Goal: Information Seeking & Learning: Learn about a topic

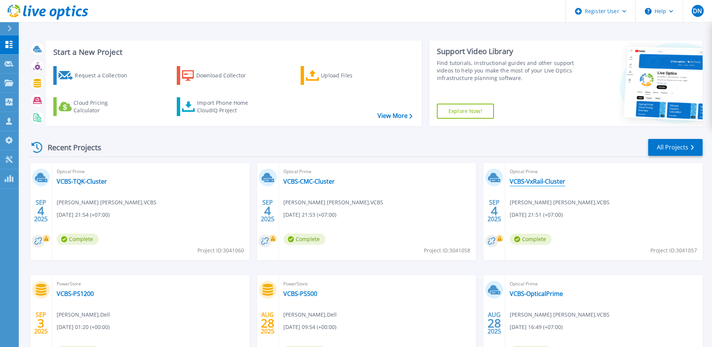
click at [548, 181] on link "VCBS-VxRail-Cluster" at bounding box center [537, 181] width 56 height 8
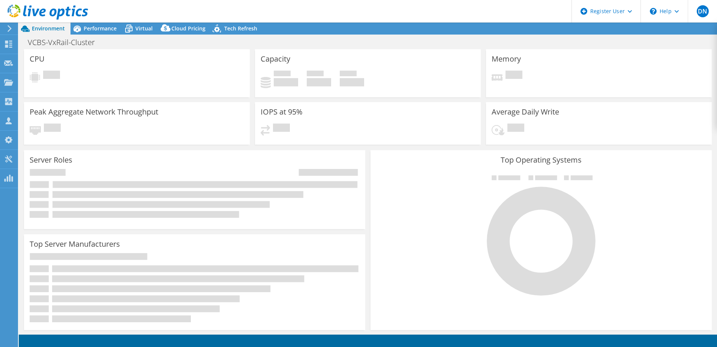
select select "Singapore"
select select "USD"
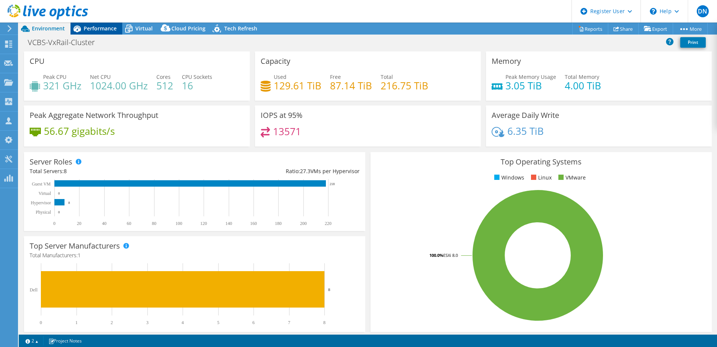
click at [91, 29] on span "Performance" at bounding box center [100, 28] width 33 height 7
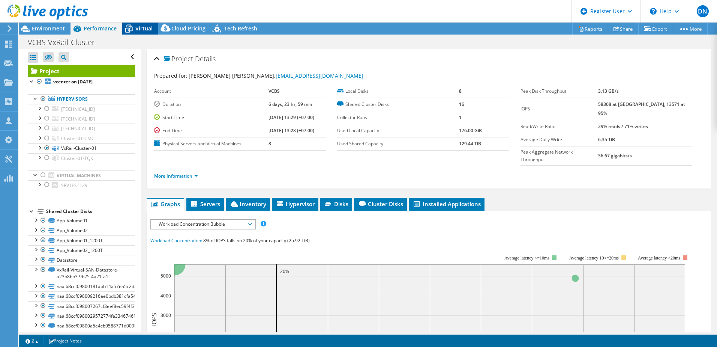
click at [154, 33] on div "Virtual" at bounding box center [140, 29] width 36 height 12
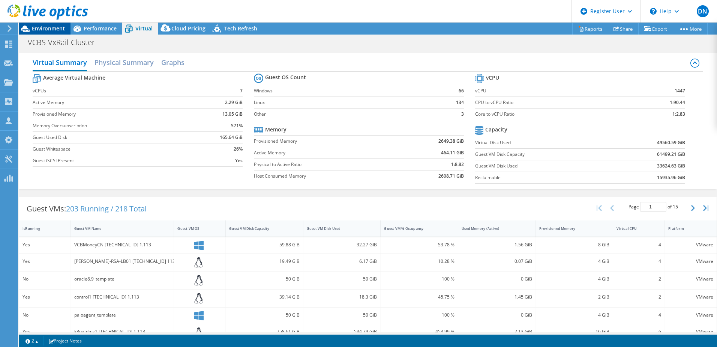
click at [45, 30] on span "Environment" at bounding box center [48, 28] width 33 height 7
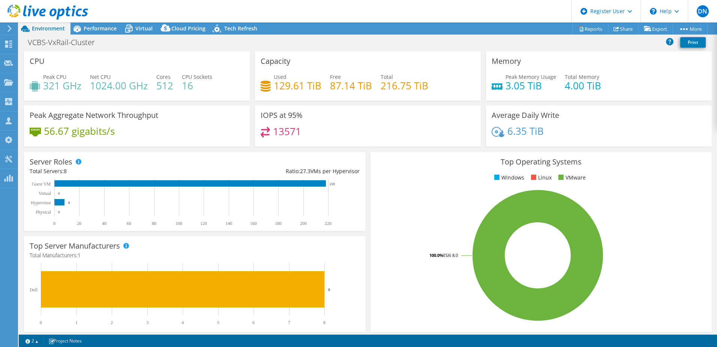
click at [284, 88] on h4 "129.61 TiB" at bounding box center [298, 85] width 48 height 8
click at [99, 36] on div "VCBS-VxRail-Cluster Print" at bounding box center [368, 42] width 698 height 14
click at [96, 30] on span "Performance" at bounding box center [100, 28] width 33 height 7
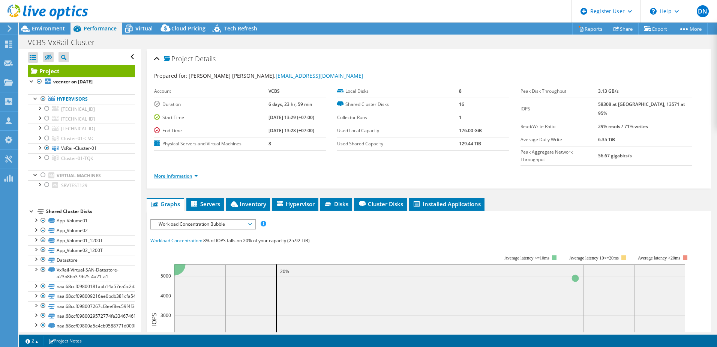
click at [194, 173] on link "More Information" at bounding box center [176, 176] width 44 height 6
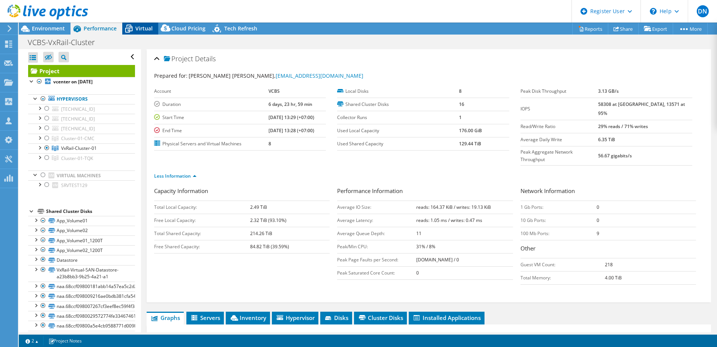
click at [138, 29] on span "Virtual" at bounding box center [143, 28] width 17 height 7
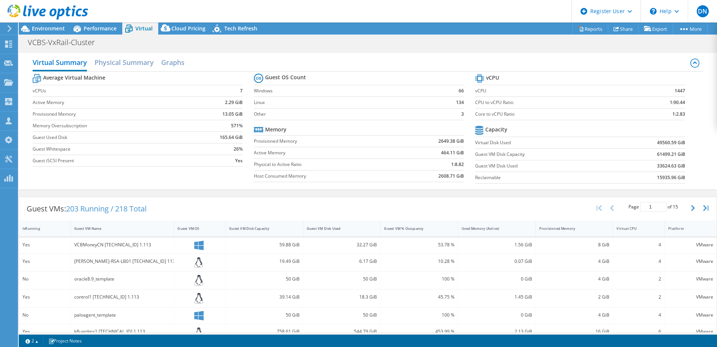
click at [657, 155] on b "61499.21 GiB" at bounding box center [671, 154] width 28 height 8
click at [32, 45] on div "Dashboard" at bounding box center [35, 44] width 35 height 19
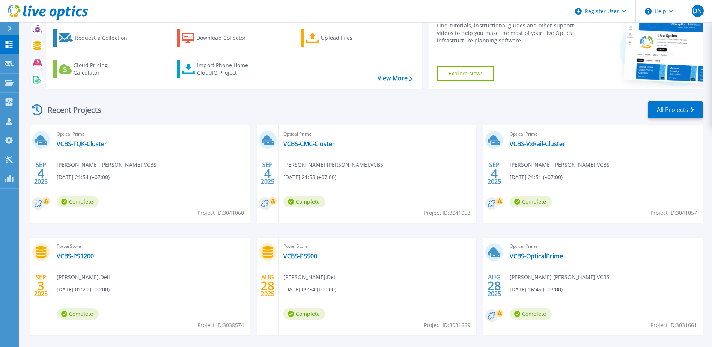
scroll to position [69, 0]
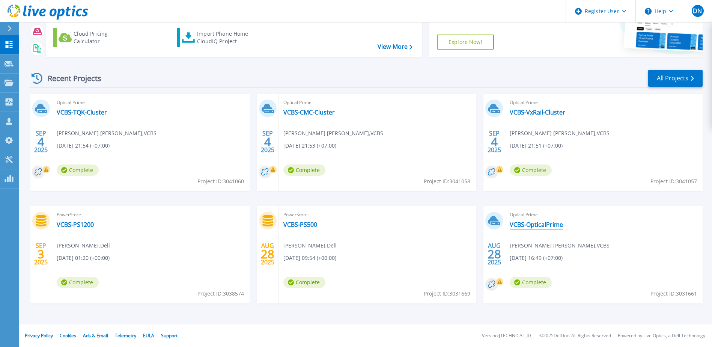
click at [540, 223] on link "VCBS-OpticalPrime" at bounding box center [535, 225] width 53 height 8
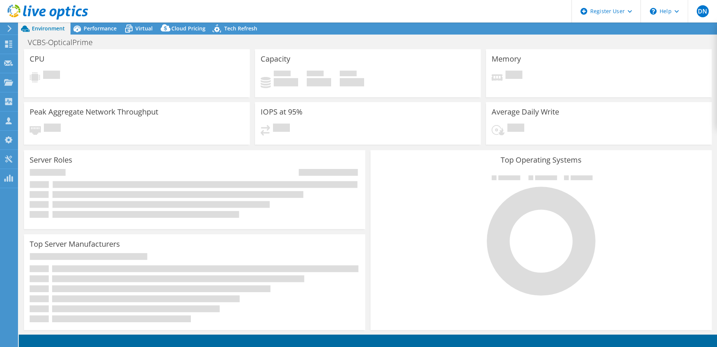
select select "[GEOGRAPHIC_DATA]"
select select "USD"
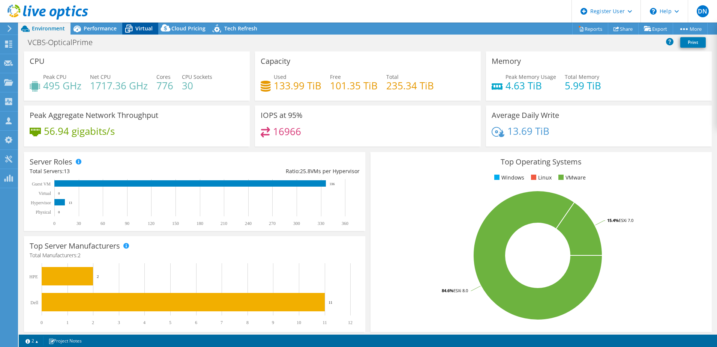
click at [140, 30] on span "Virtual" at bounding box center [143, 28] width 17 height 7
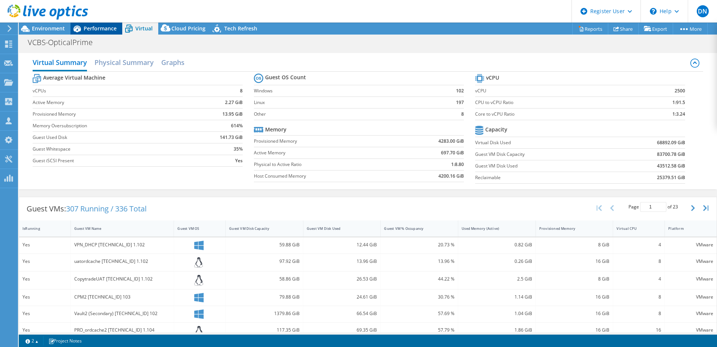
click at [95, 30] on span "Performance" at bounding box center [100, 28] width 33 height 7
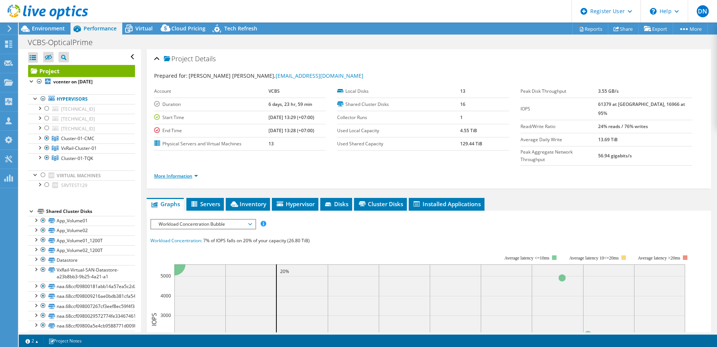
click at [193, 173] on link "More Information" at bounding box center [176, 176] width 44 height 6
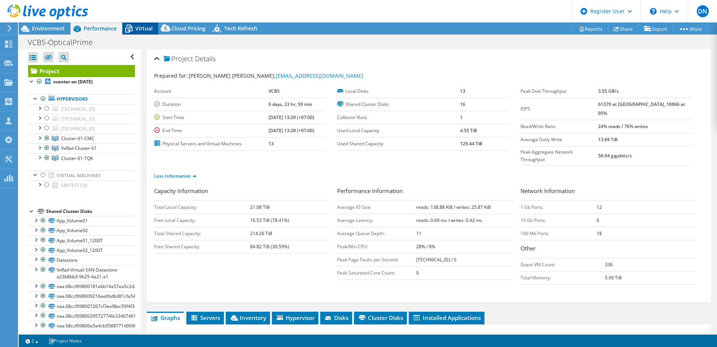
click at [135, 30] on icon at bounding box center [128, 28] width 13 height 13
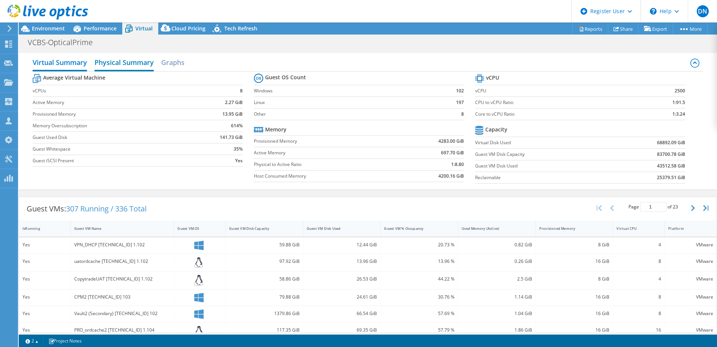
click at [144, 67] on h2 "Physical Summary" at bounding box center [124, 63] width 59 height 17
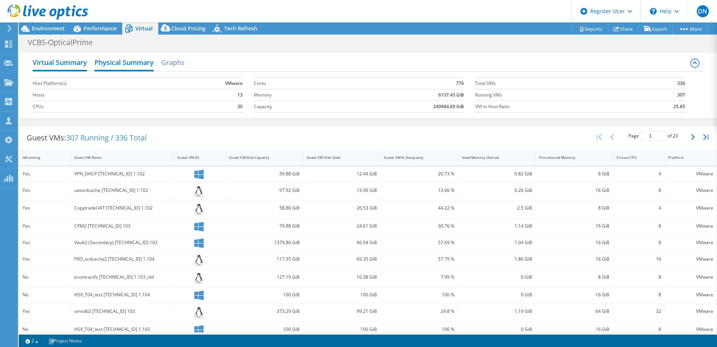
click at [77, 65] on h2 "Virtual Summary" at bounding box center [60, 63] width 54 height 17
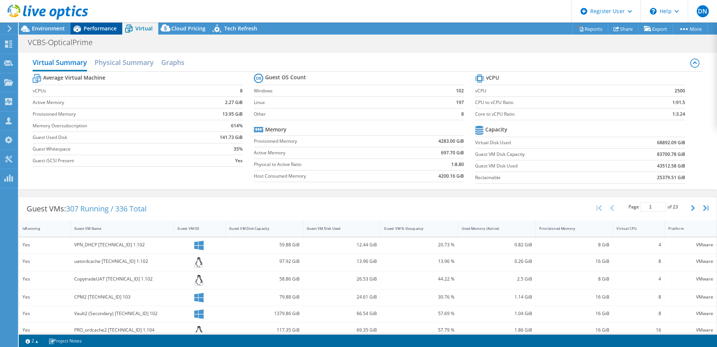
click at [91, 27] on span "Performance" at bounding box center [100, 28] width 33 height 7
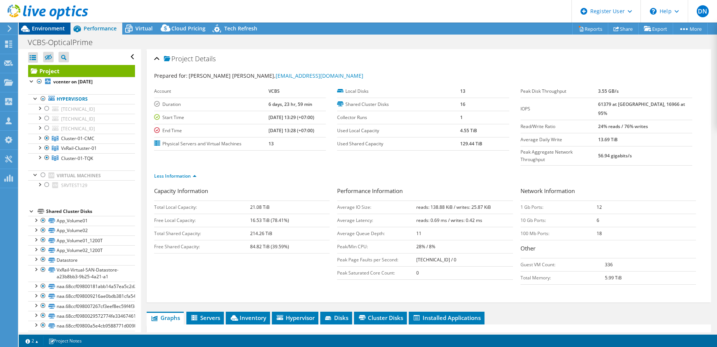
click at [51, 31] on span "Environment" at bounding box center [48, 28] width 33 height 7
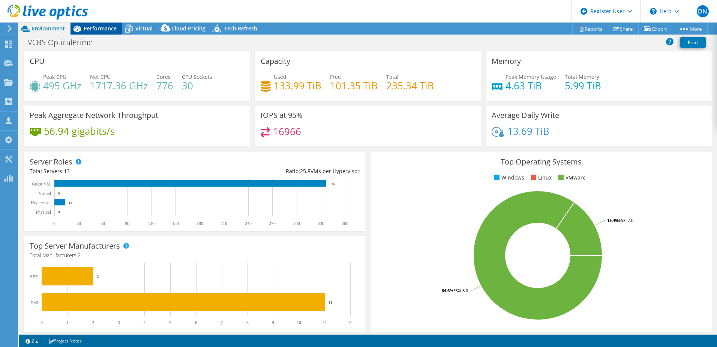
click at [87, 30] on span "Performance" at bounding box center [100, 28] width 33 height 7
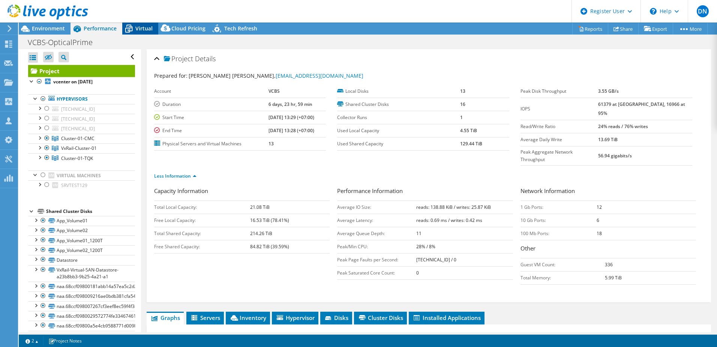
click at [138, 27] on span "Virtual" at bounding box center [143, 28] width 17 height 7
